Goal: Task Accomplishment & Management: Manage account settings

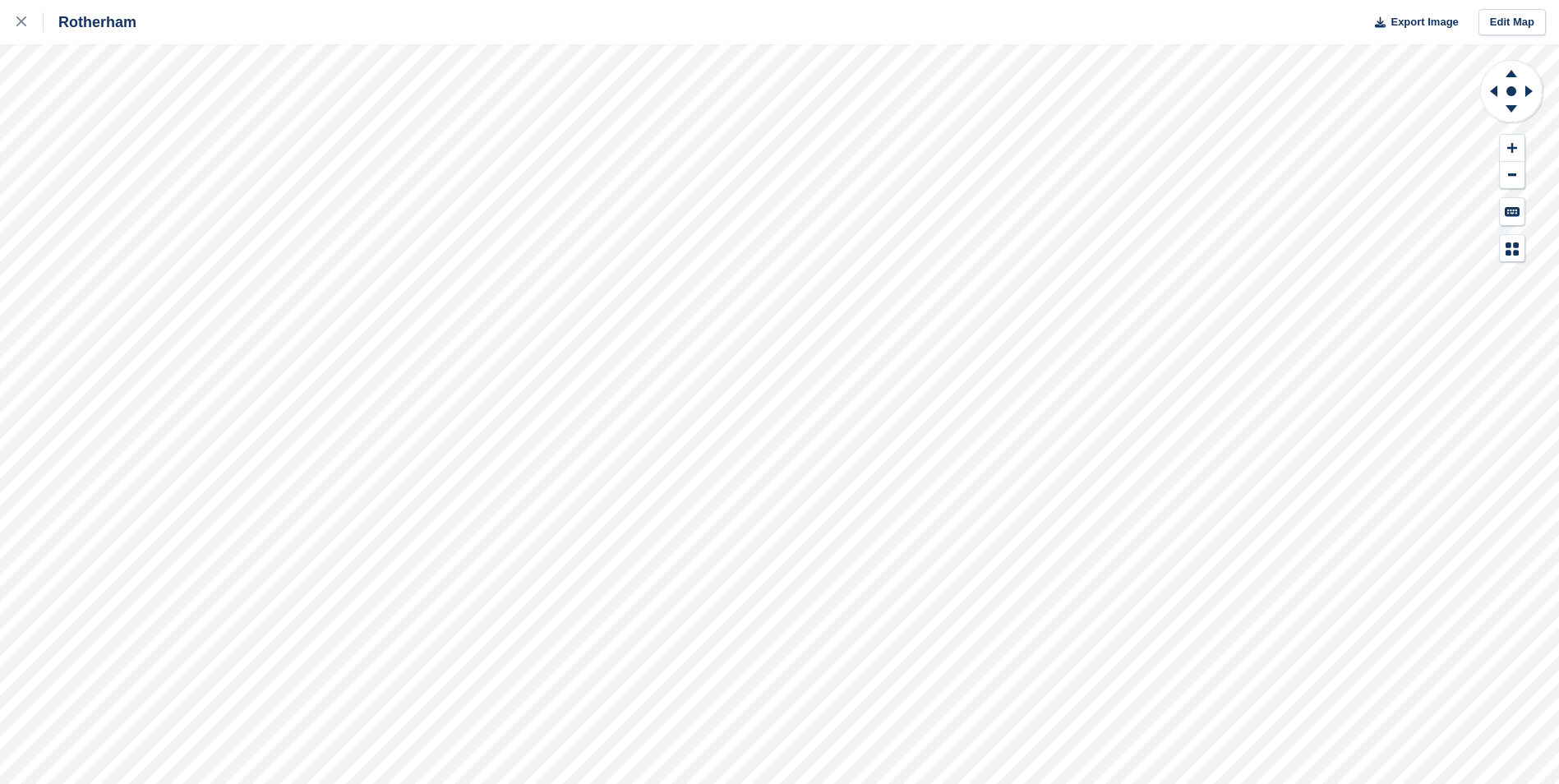
click at [201, 120] on div "Rotherham Export Image Edit Map" at bounding box center [780, 392] width 1559 height 784
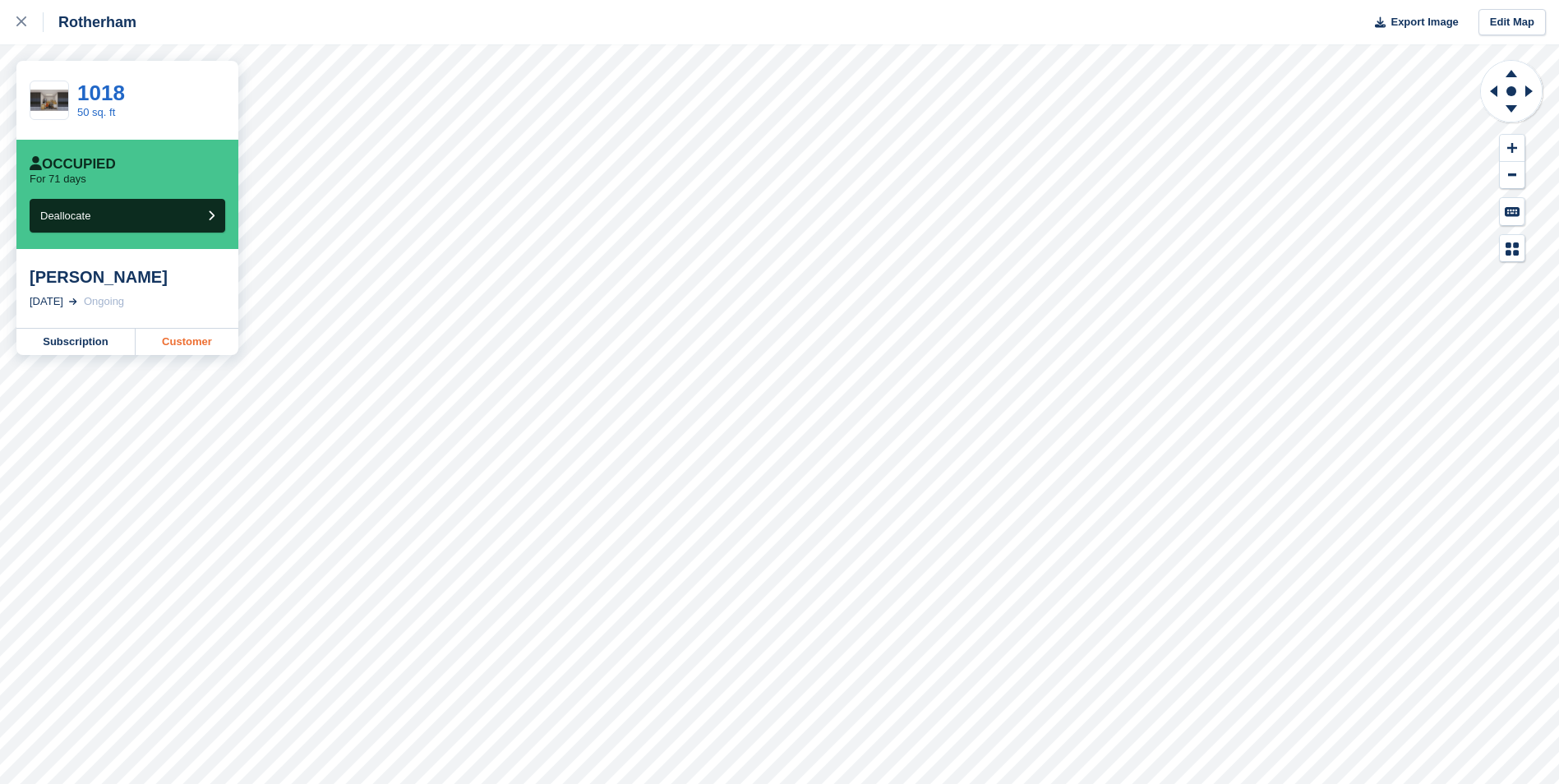
click at [169, 345] on link "Customer" at bounding box center [187, 342] width 103 height 26
click at [13, 5] on link at bounding box center [22, 22] width 44 height 45
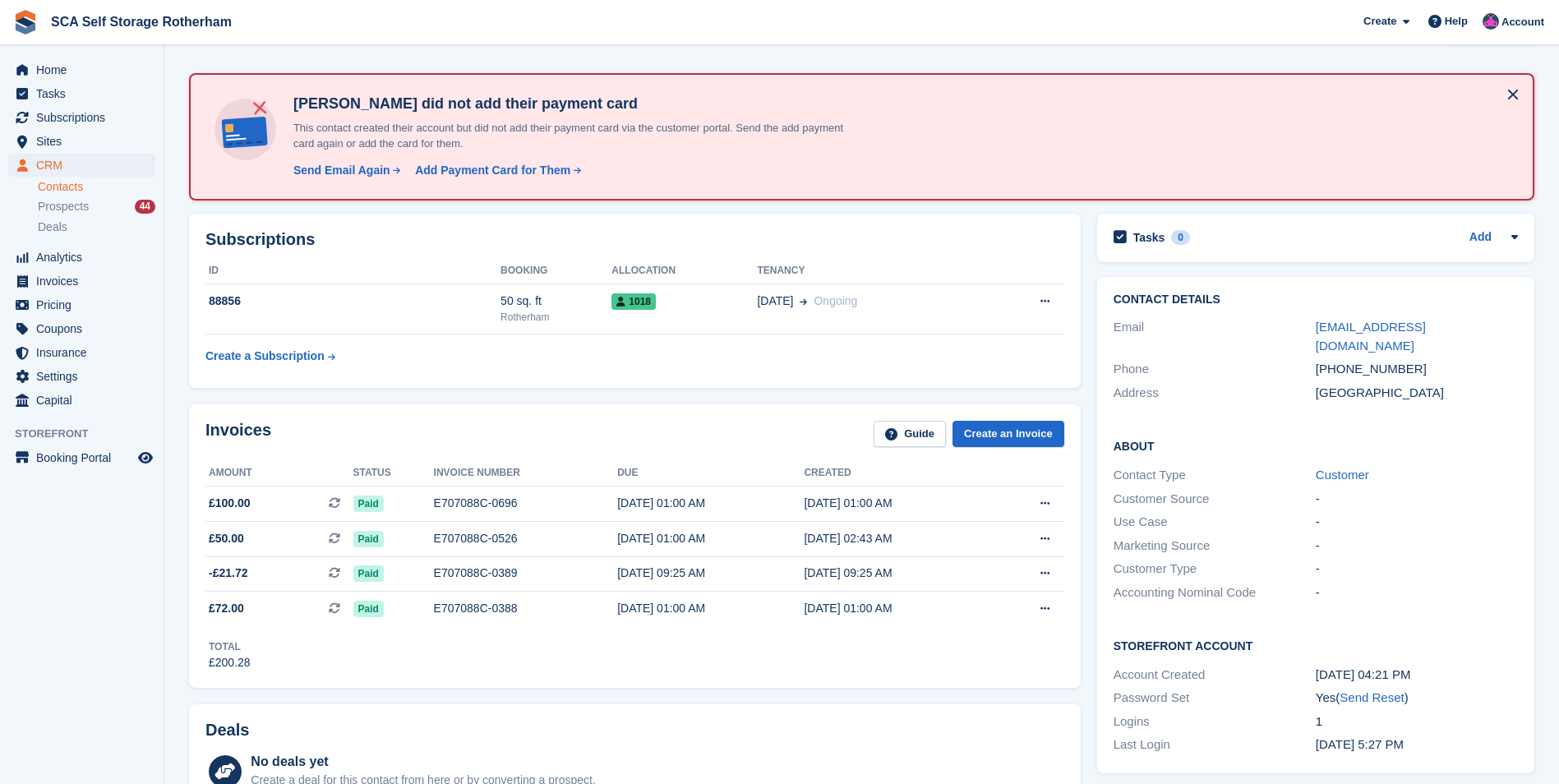
scroll to position [82, 0]
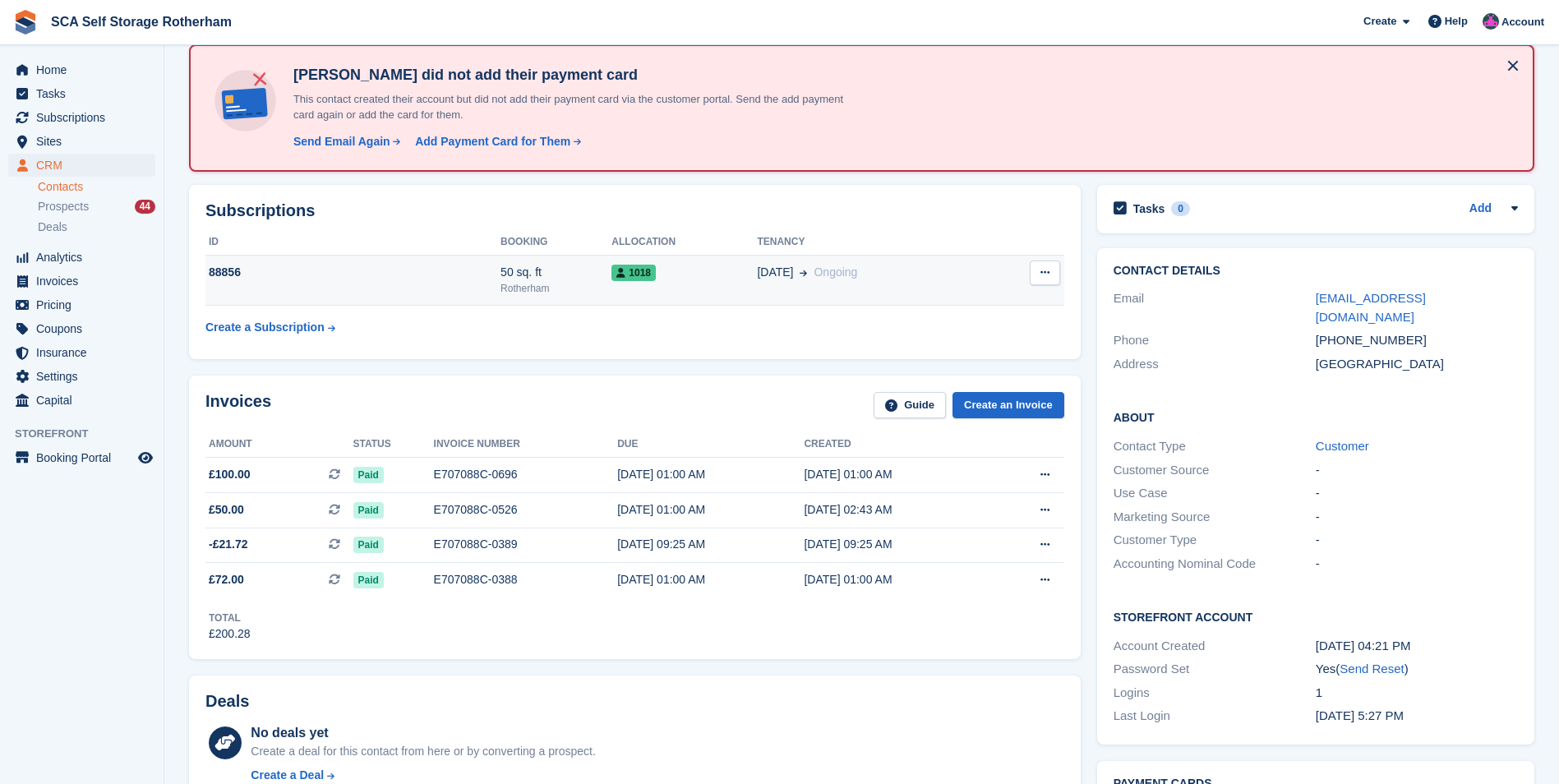
click at [716, 294] on td "1018" at bounding box center [685, 280] width 146 height 50
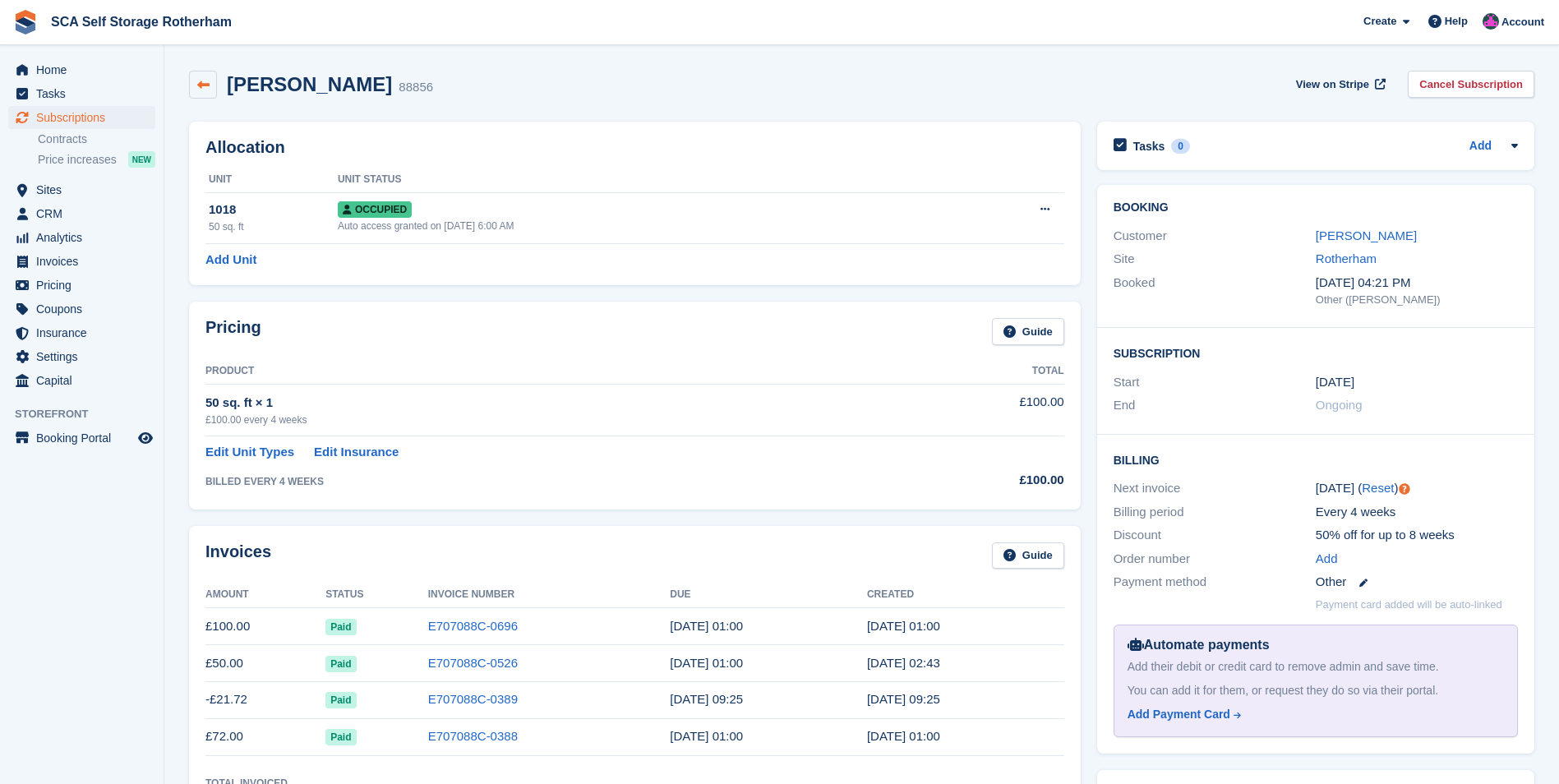
click at [194, 84] on link at bounding box center [202, 85] width 28 height 28
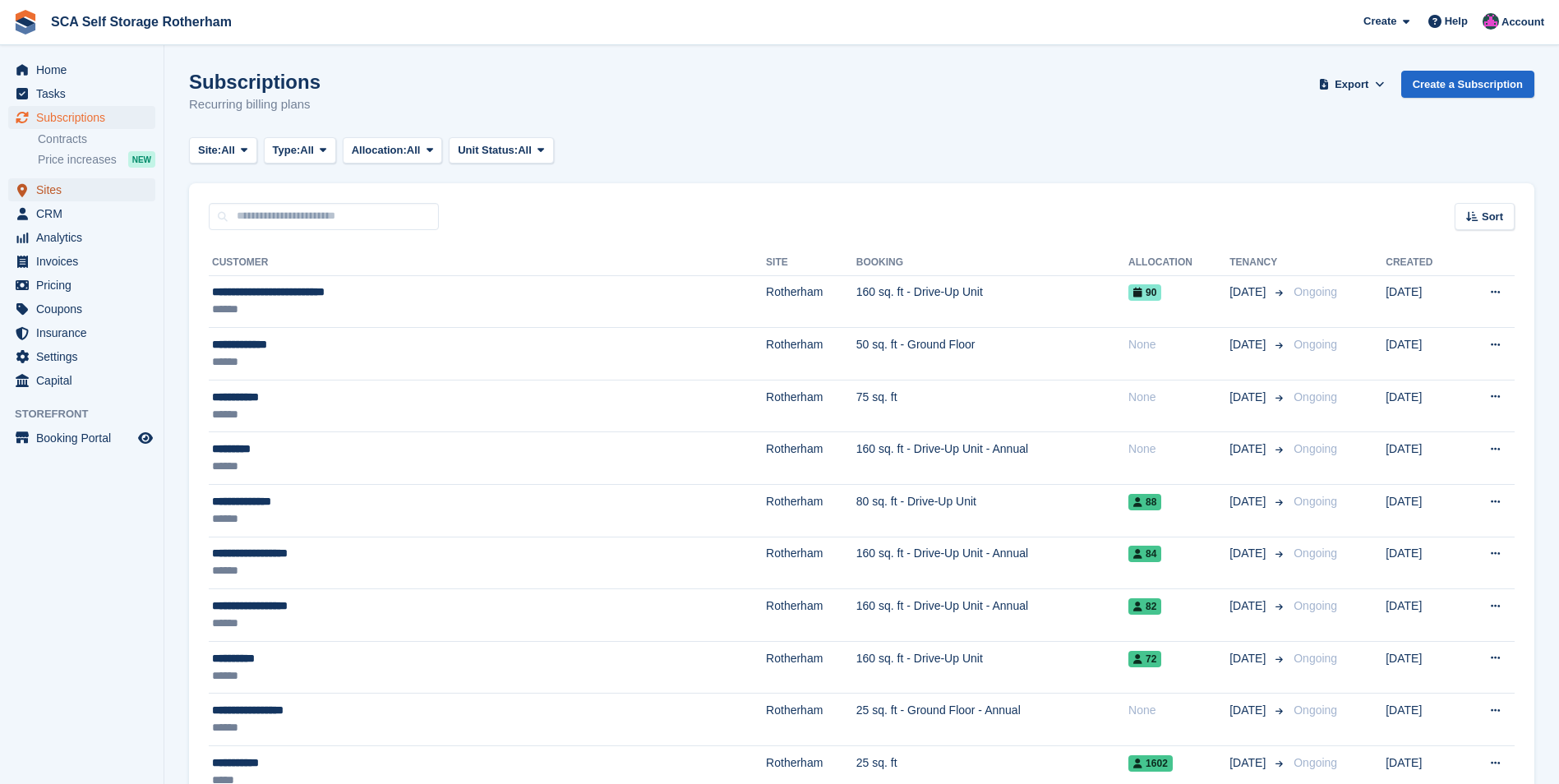
click at [71, 188] on span "Sites" at bounding box center [86, 190] width 98 height 23
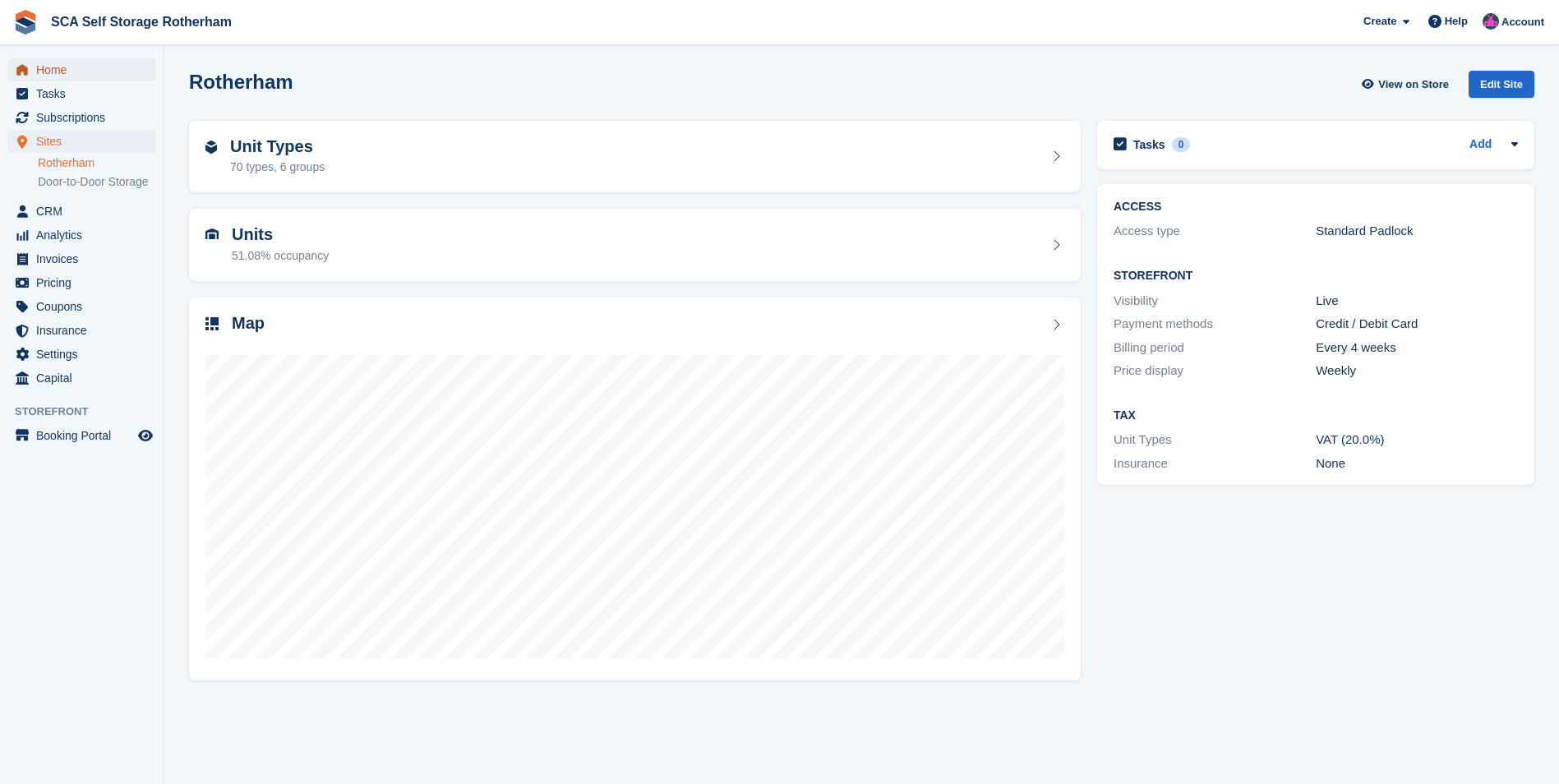
click at [64, 64] on span "Home" at bounding box center [86, 69] width 98 height 23
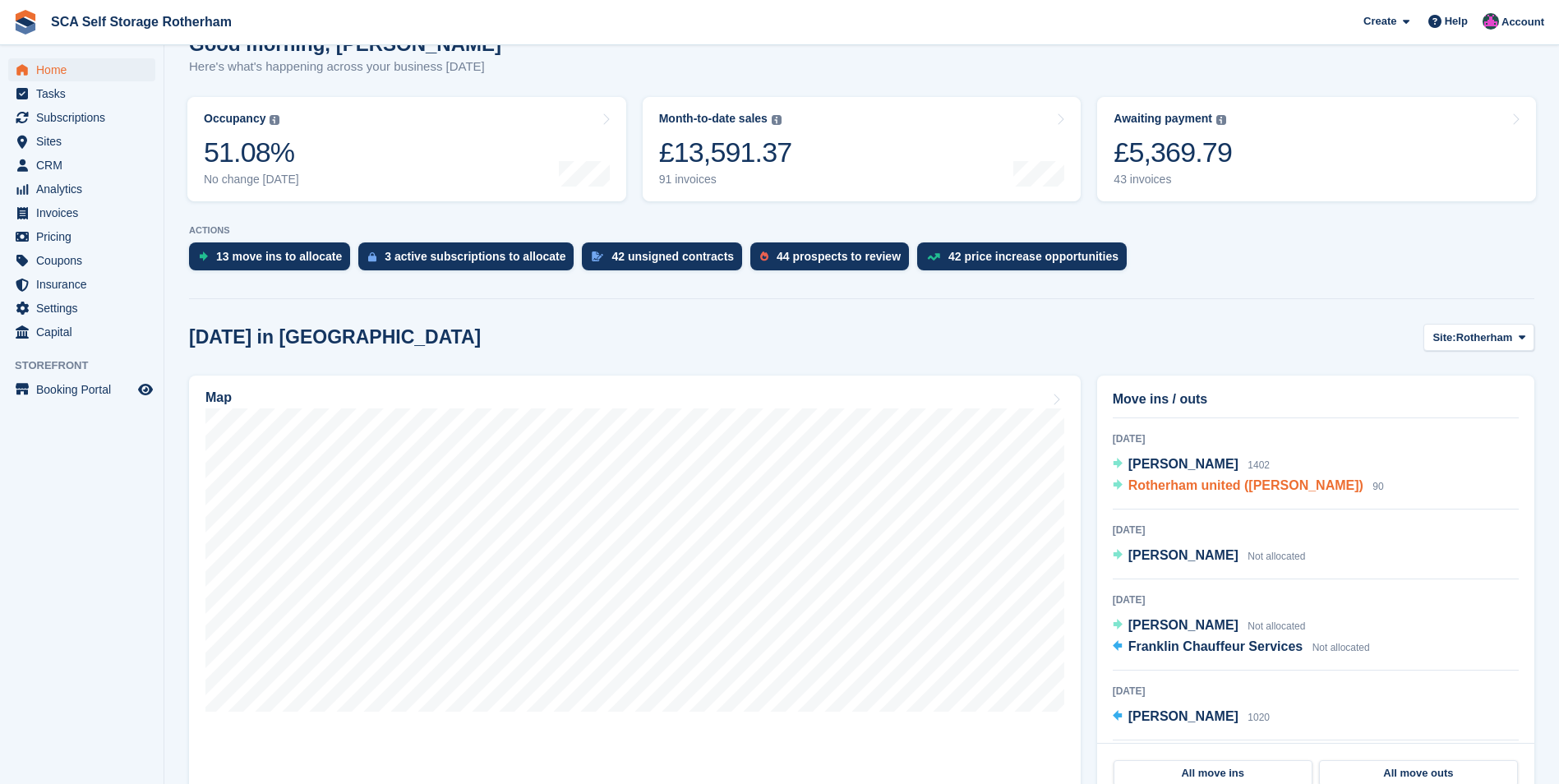
scroll to position [82, 0]
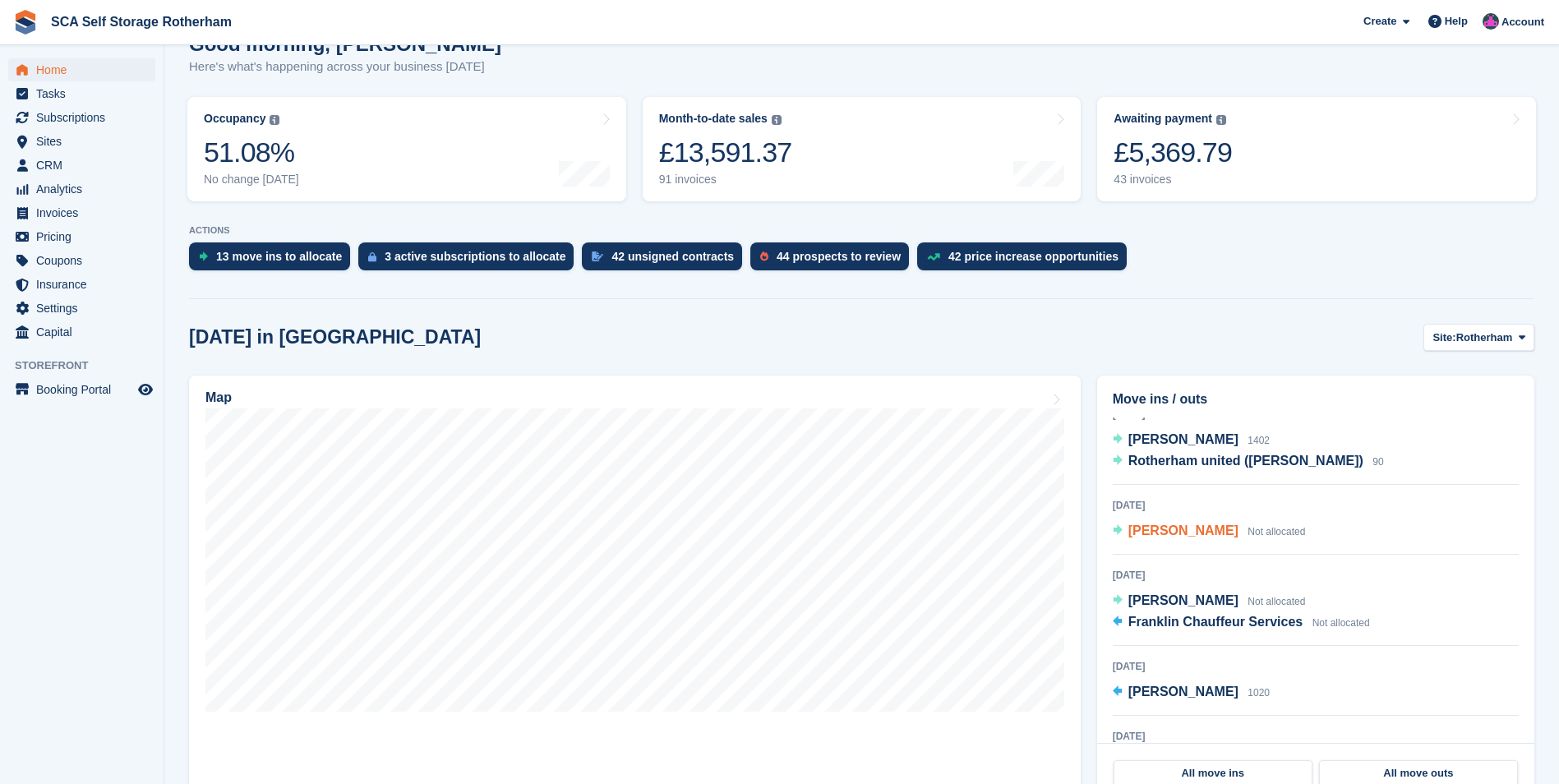
click at [1180, 531] on span "Zoe Skelly" at bounding box center [1183, 530] width 110 height 14
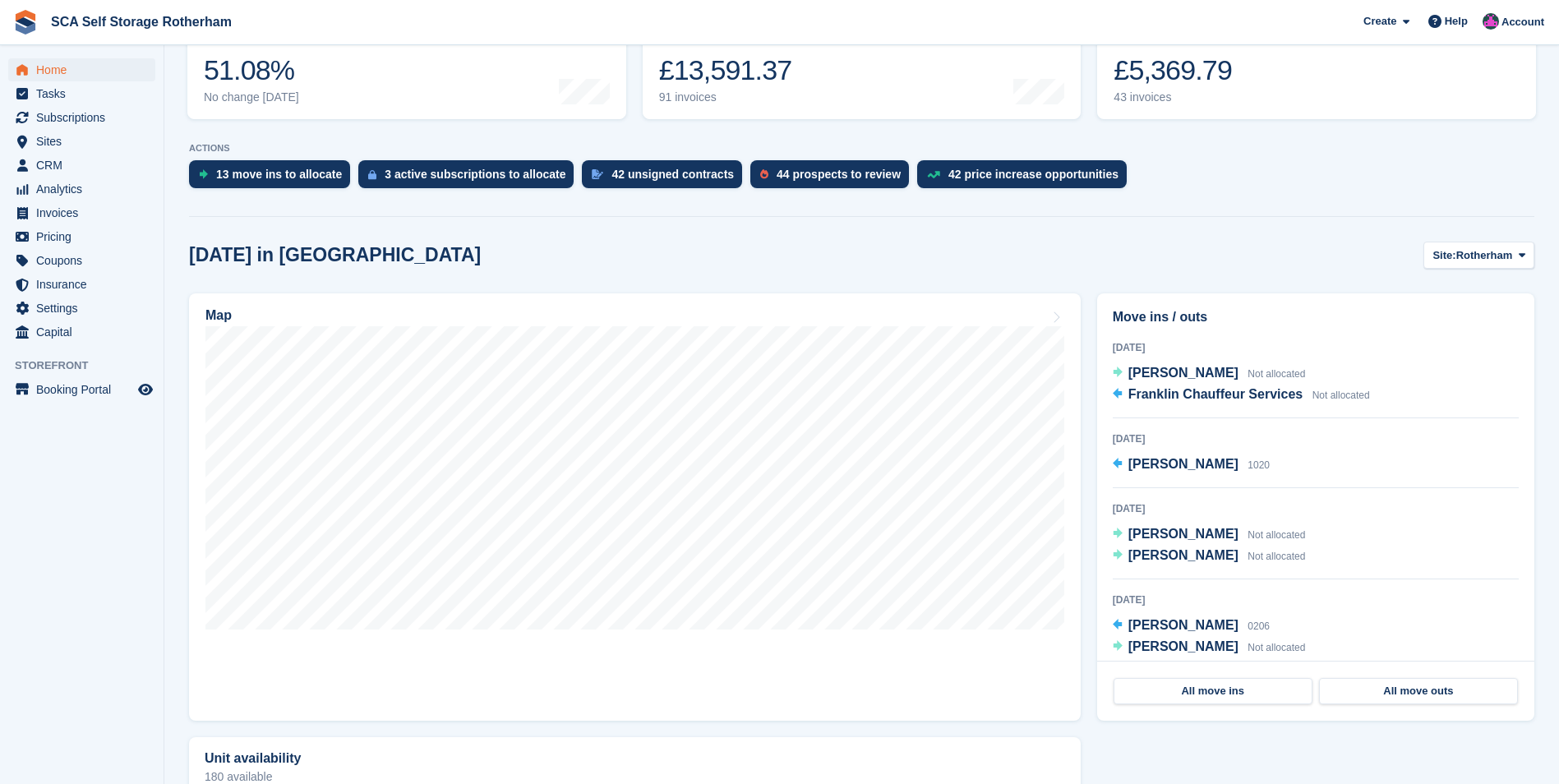
scroll to position [246, 0]
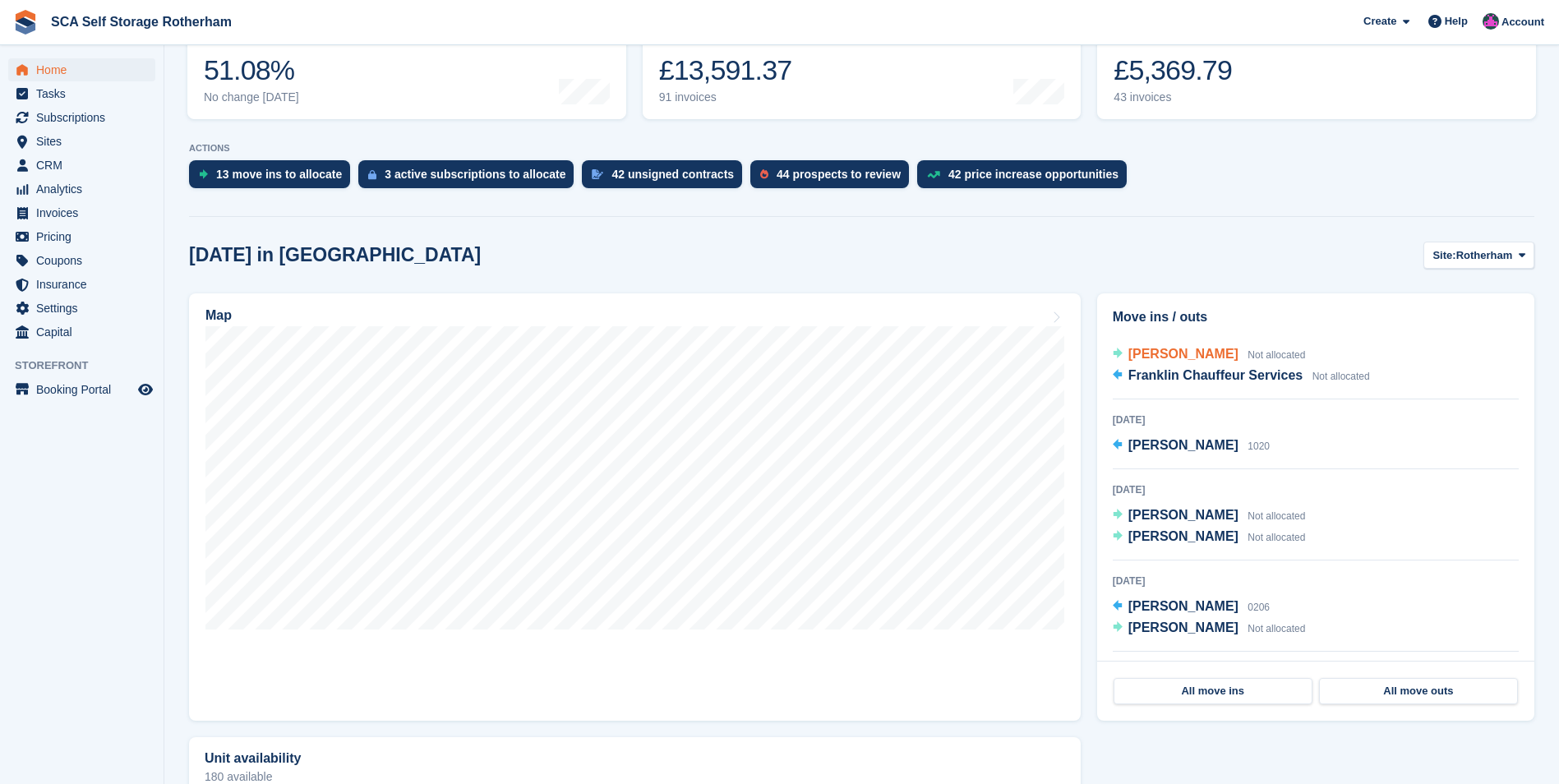
click at [1159, 351] on span "[PERSON_NAME]" at bounding box center [1183, 353] width 110 height 14
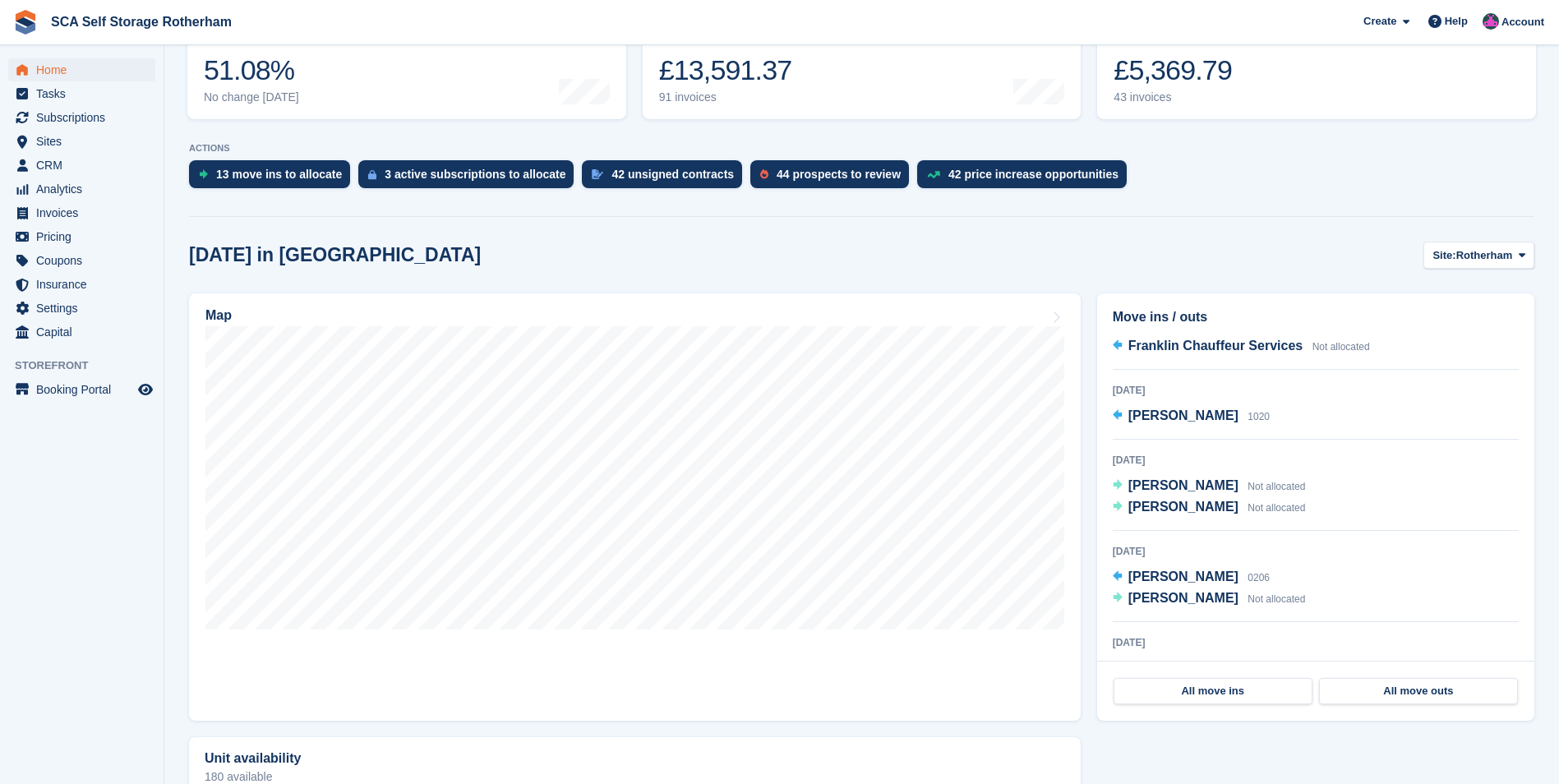
scroll to position [329, 0]
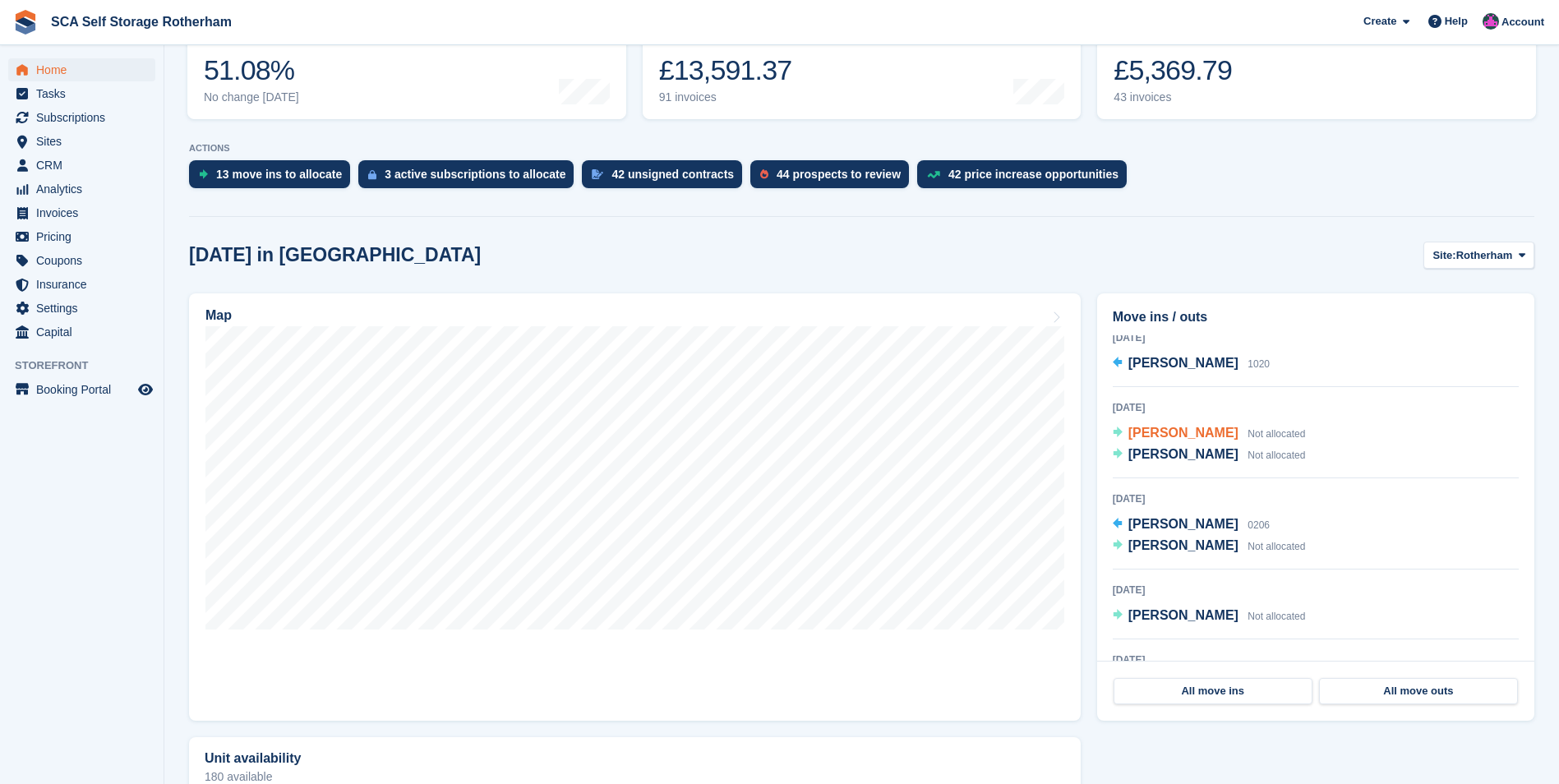
click at [1178, 429] on span "[PERSON_NAME]" at bounding box center [1183, 432] width 110 height 14
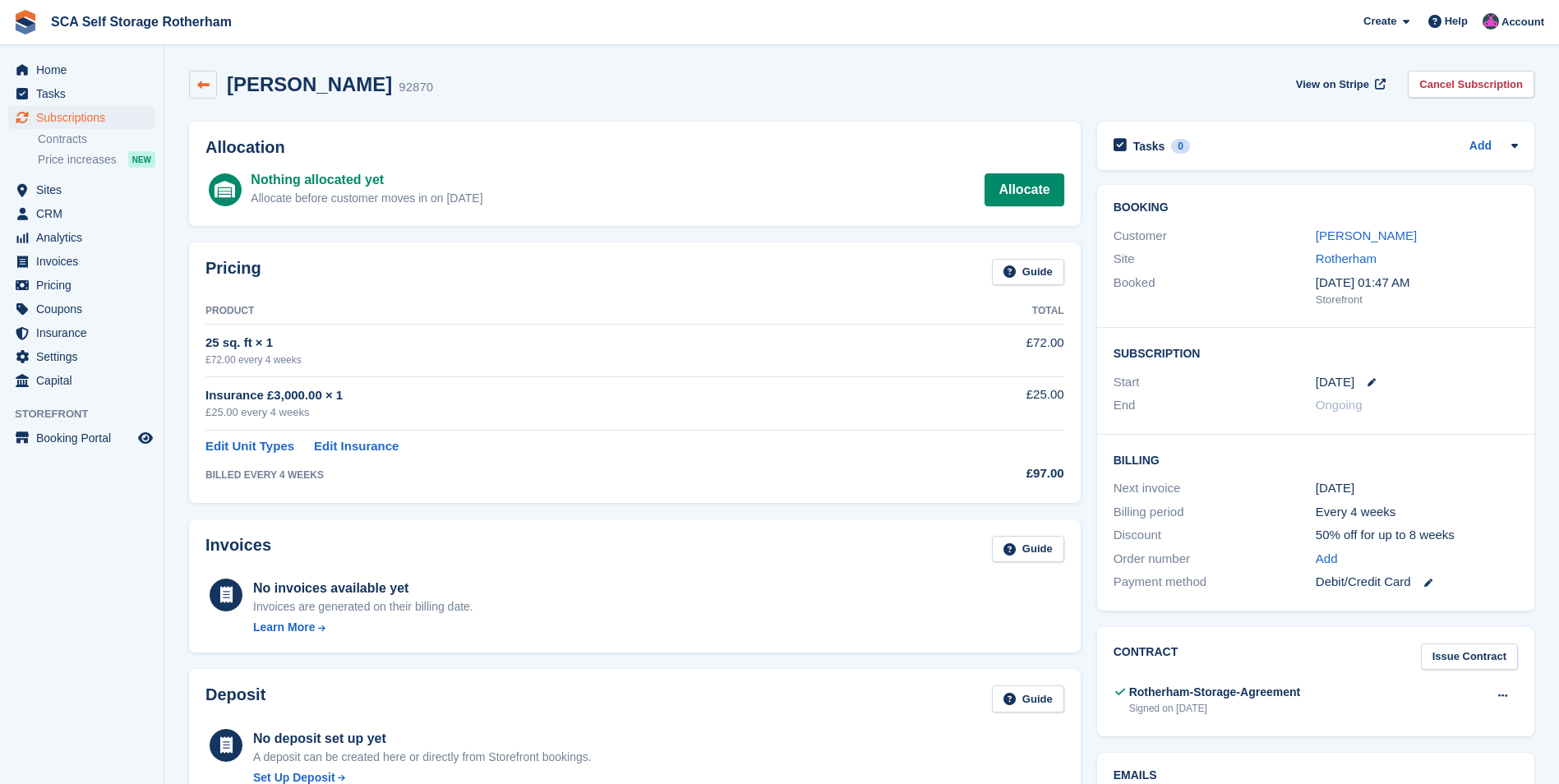
click at [205, 71] on link at bounding box center [202, 85] width 28 height 28
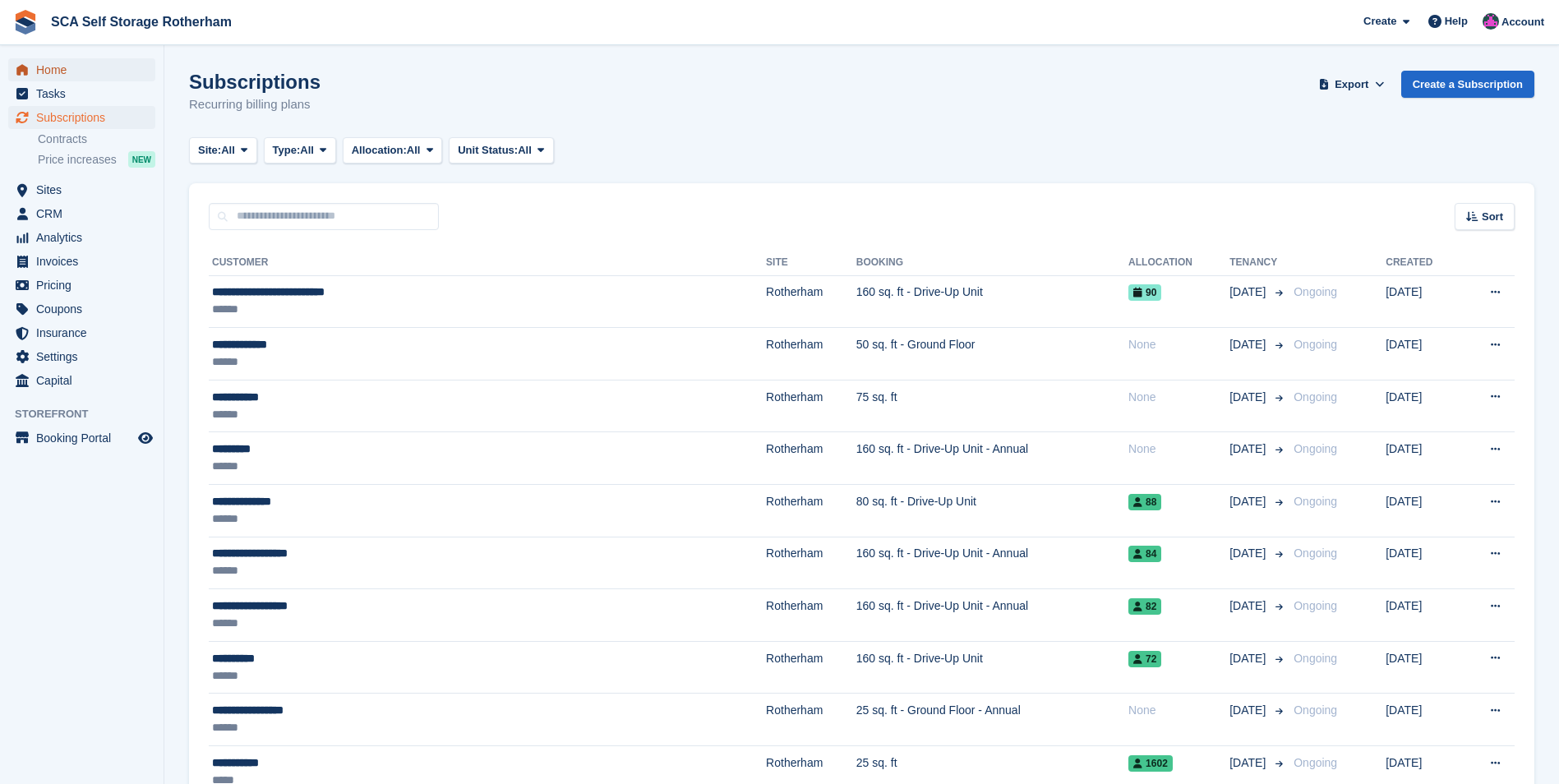
click at [73, 62] on span "Home" at bounding box center [86, 69] width 98 height 23
